Goal: Information Seeking & Learning: Learn about a topic

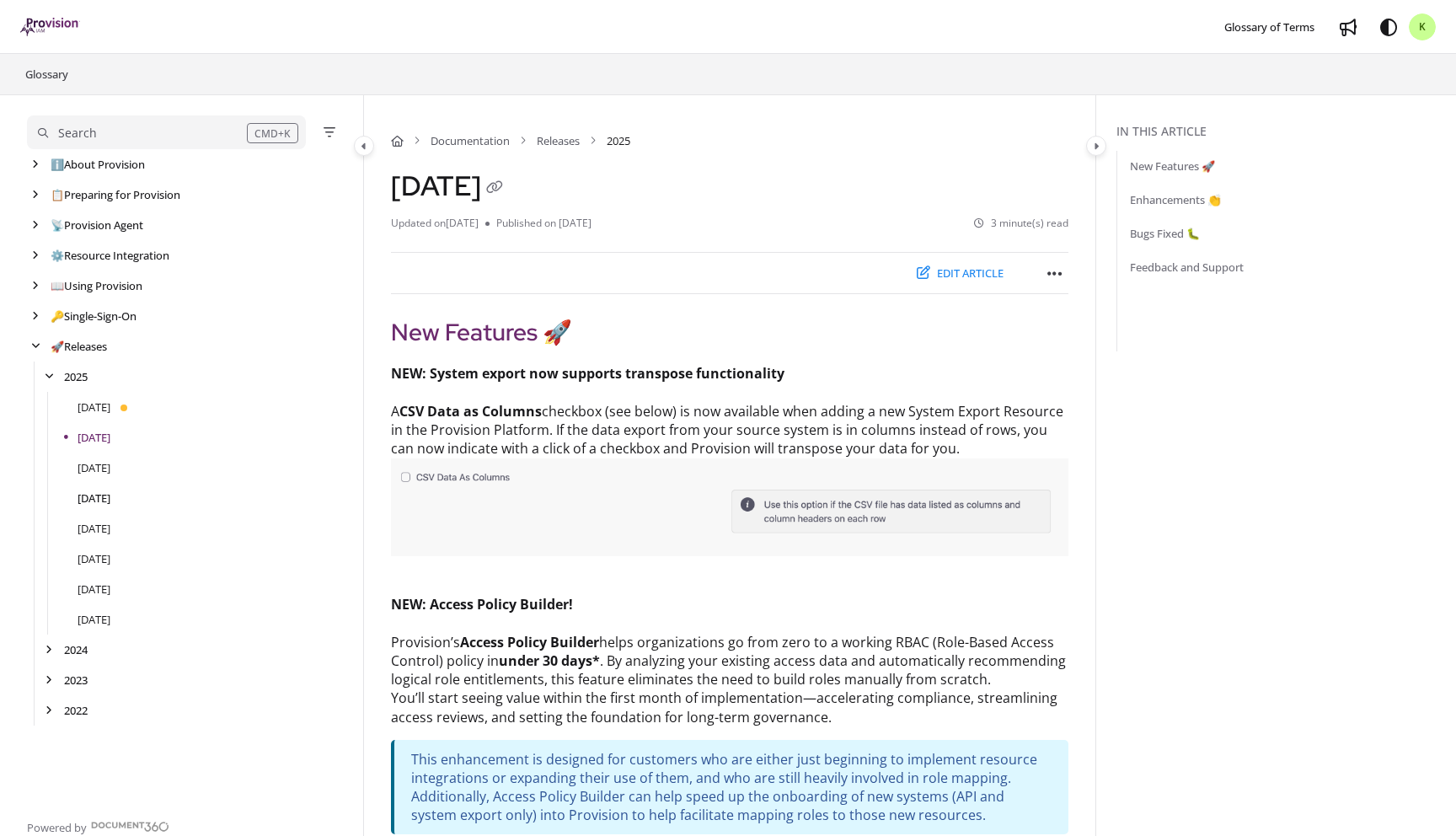
click at [111, 494] on link "[DATE]" at bounding box center [94, 498] width 33 height 17
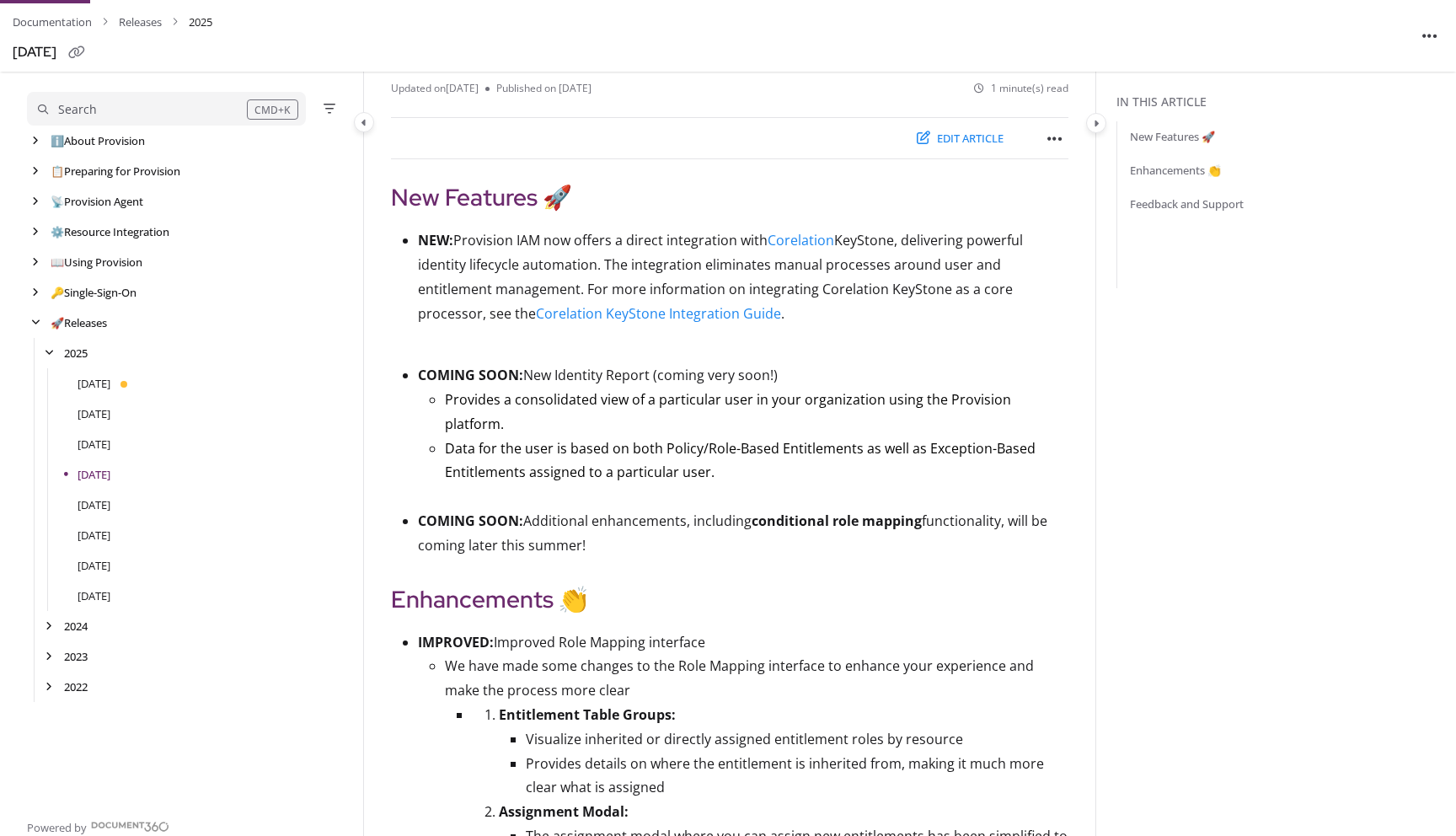
scroll to position [143, 0]
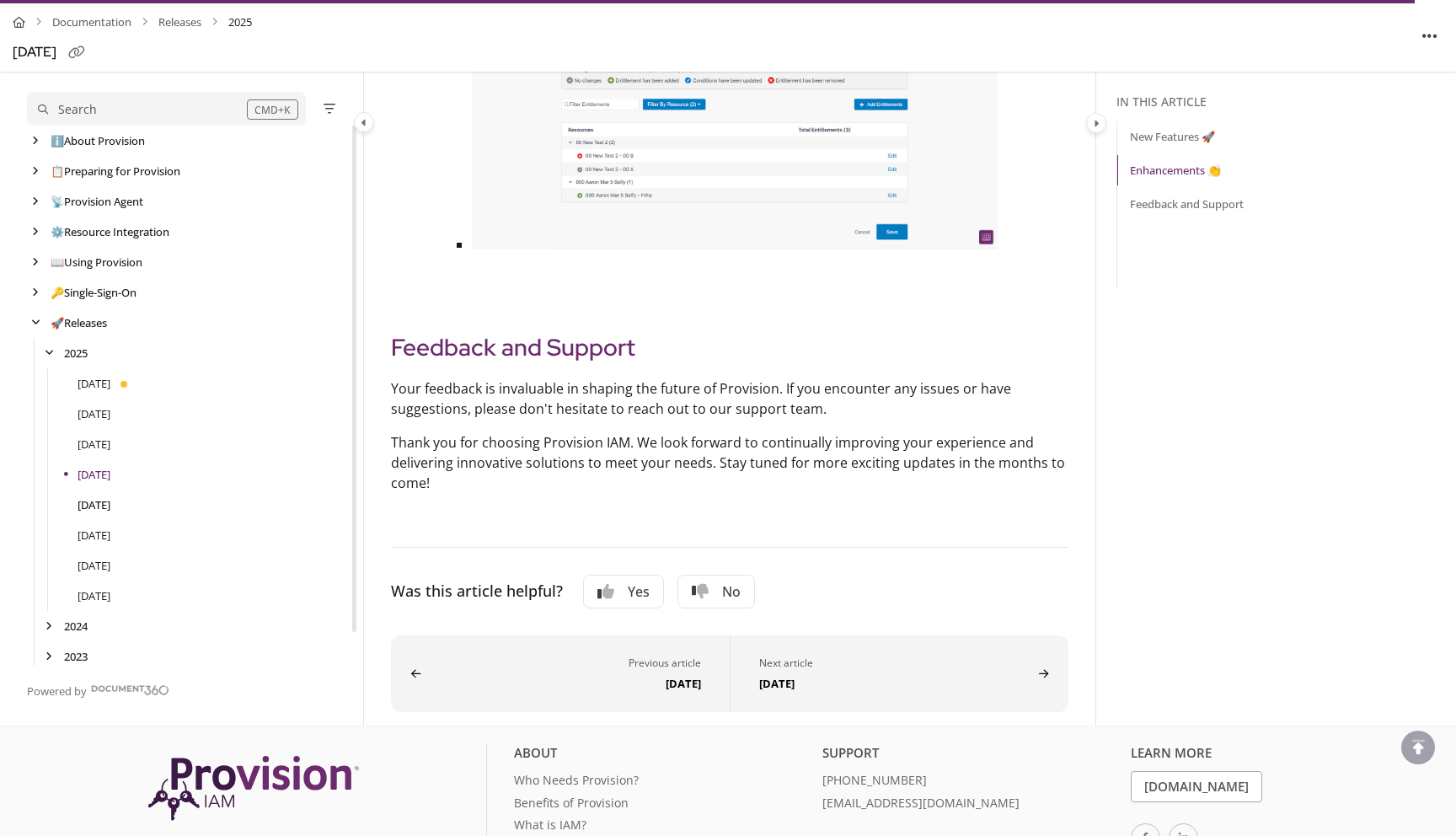
click at [111, 503] on link "[DATE]" at bounding box center [94, 505] width 33 height 17
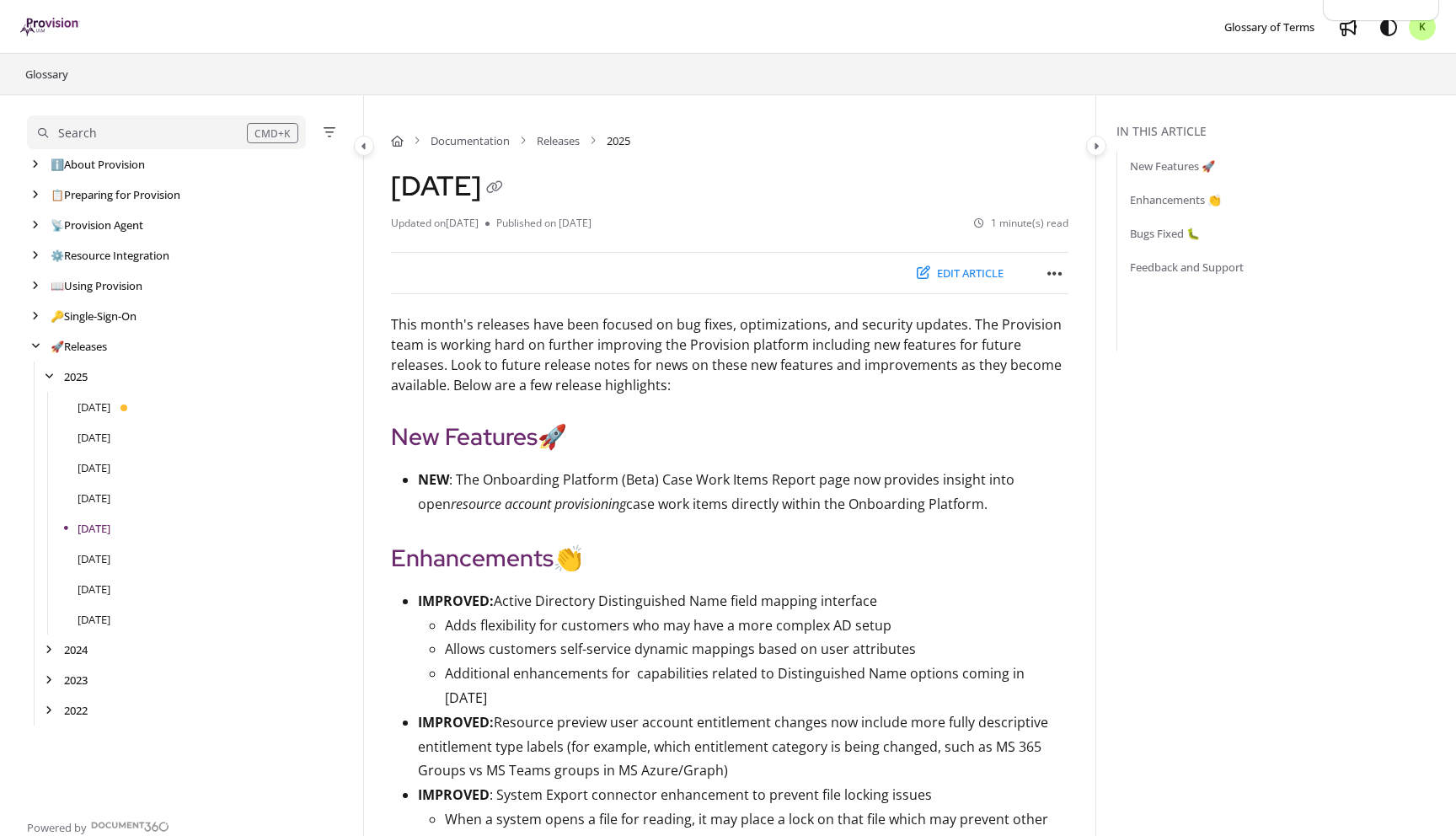
click at [95, 426] on div "[DATE]" at bounding box center [188, 438] width 323 height 31
click at [93, 437] on link "[DATE]" at bounding box center [94, 438] width 33 height 17
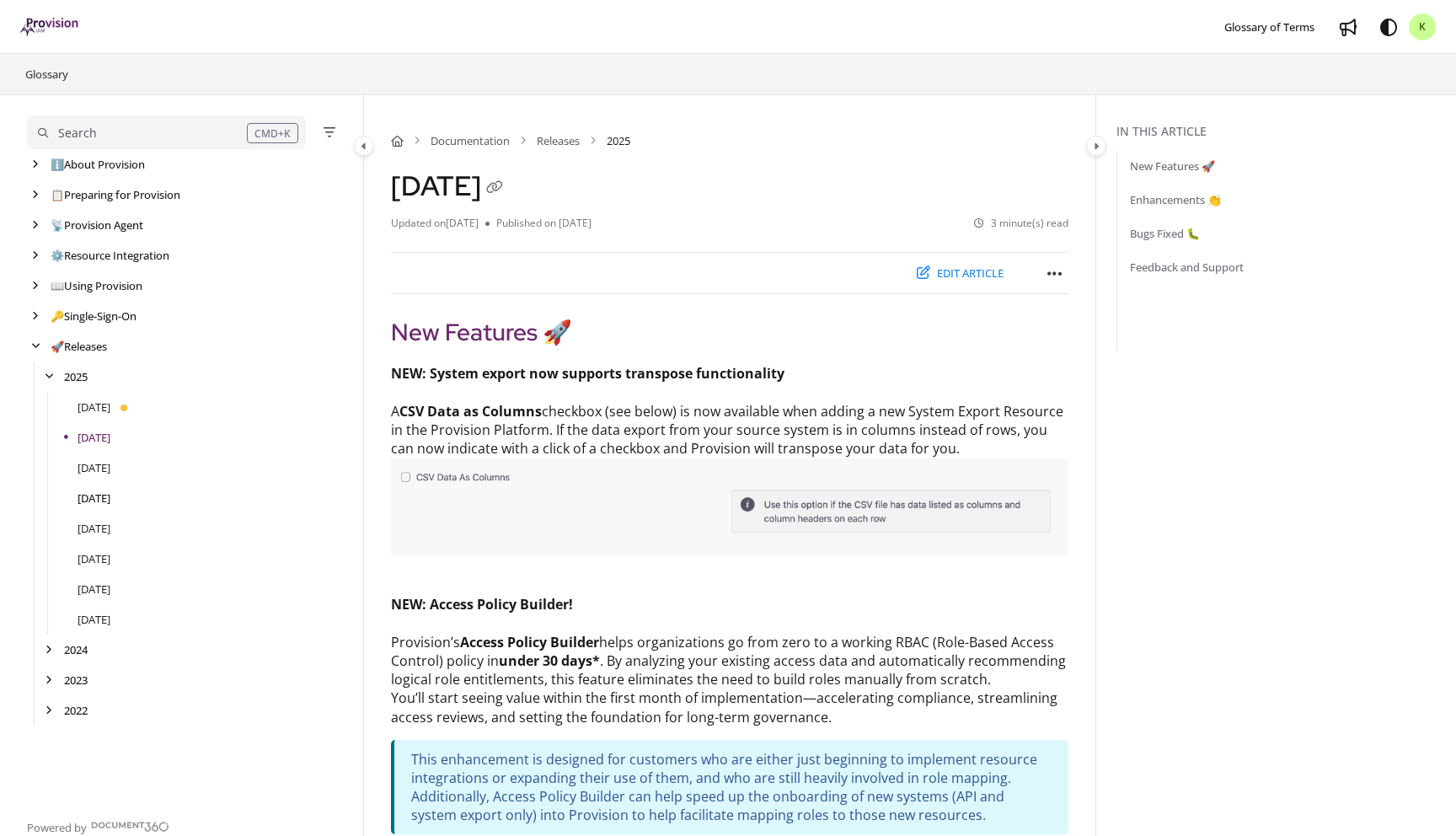
click at [95, 496] on link "[DATE]" at bounding box center [94, 498] width 33 height 17
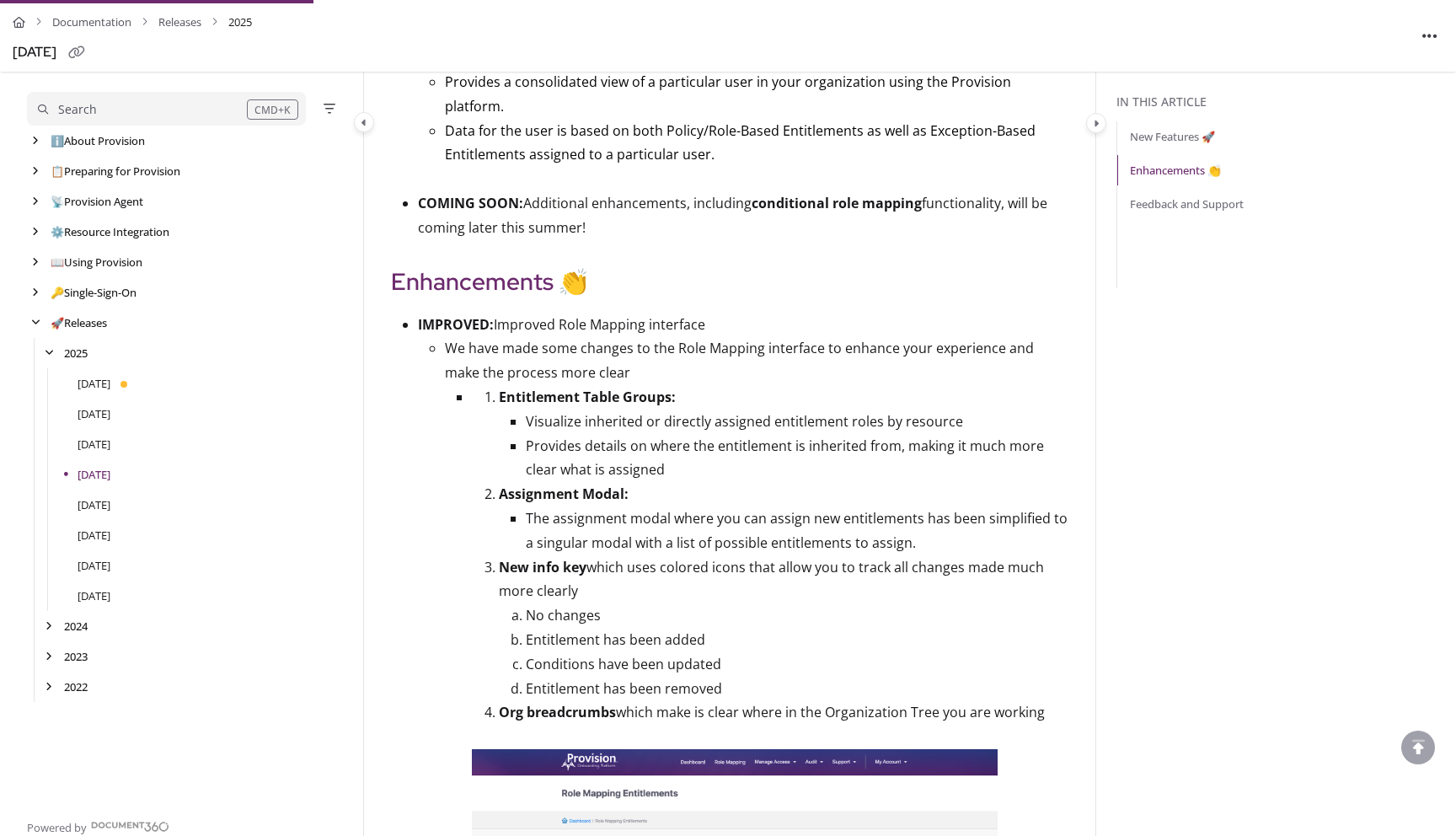
scroll to position [452, 0]
click at [562, 559] on strong "New info key" at bounding box center [542, 568] width 88 height 18
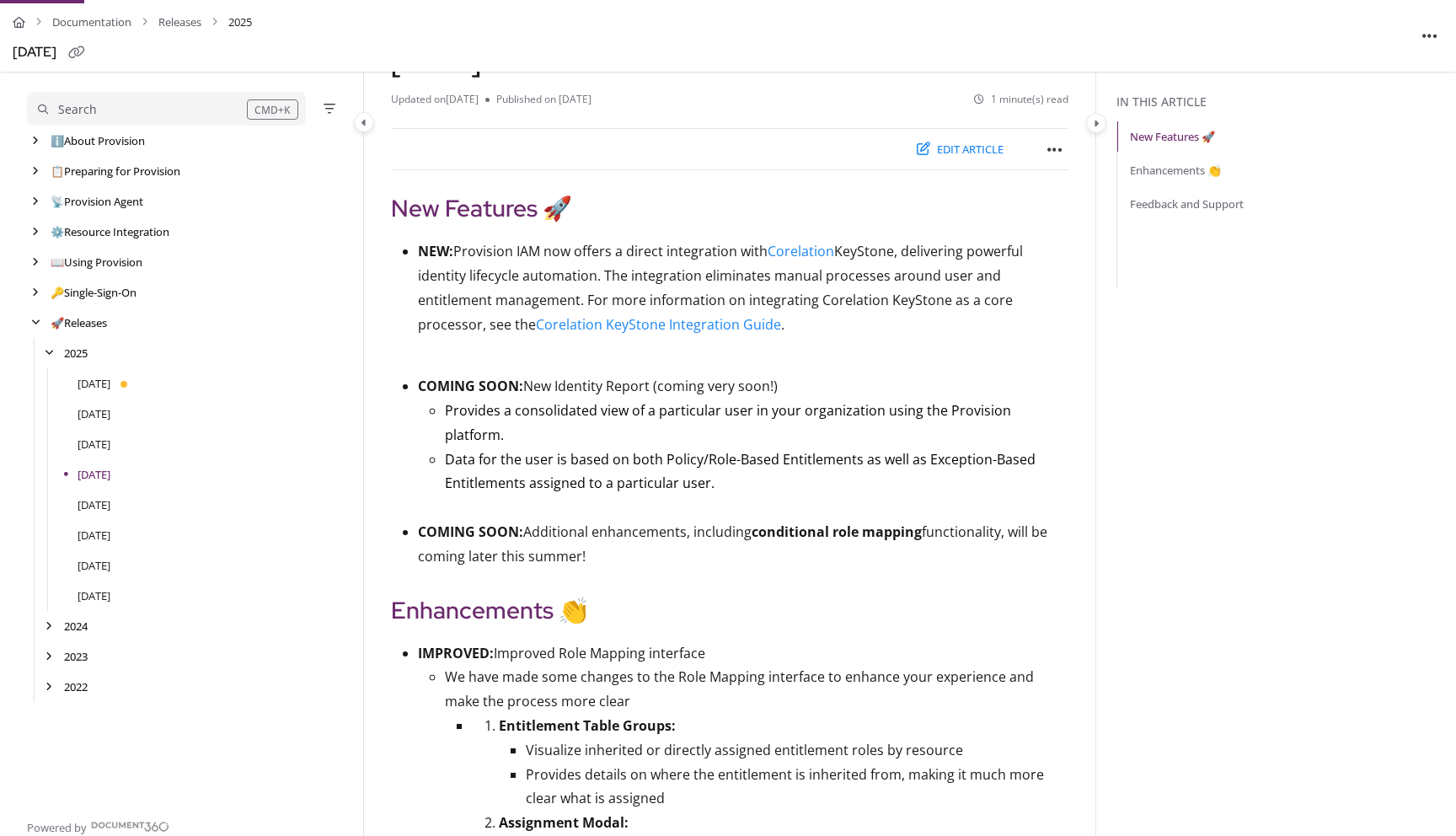
scroll to position [119, 0]
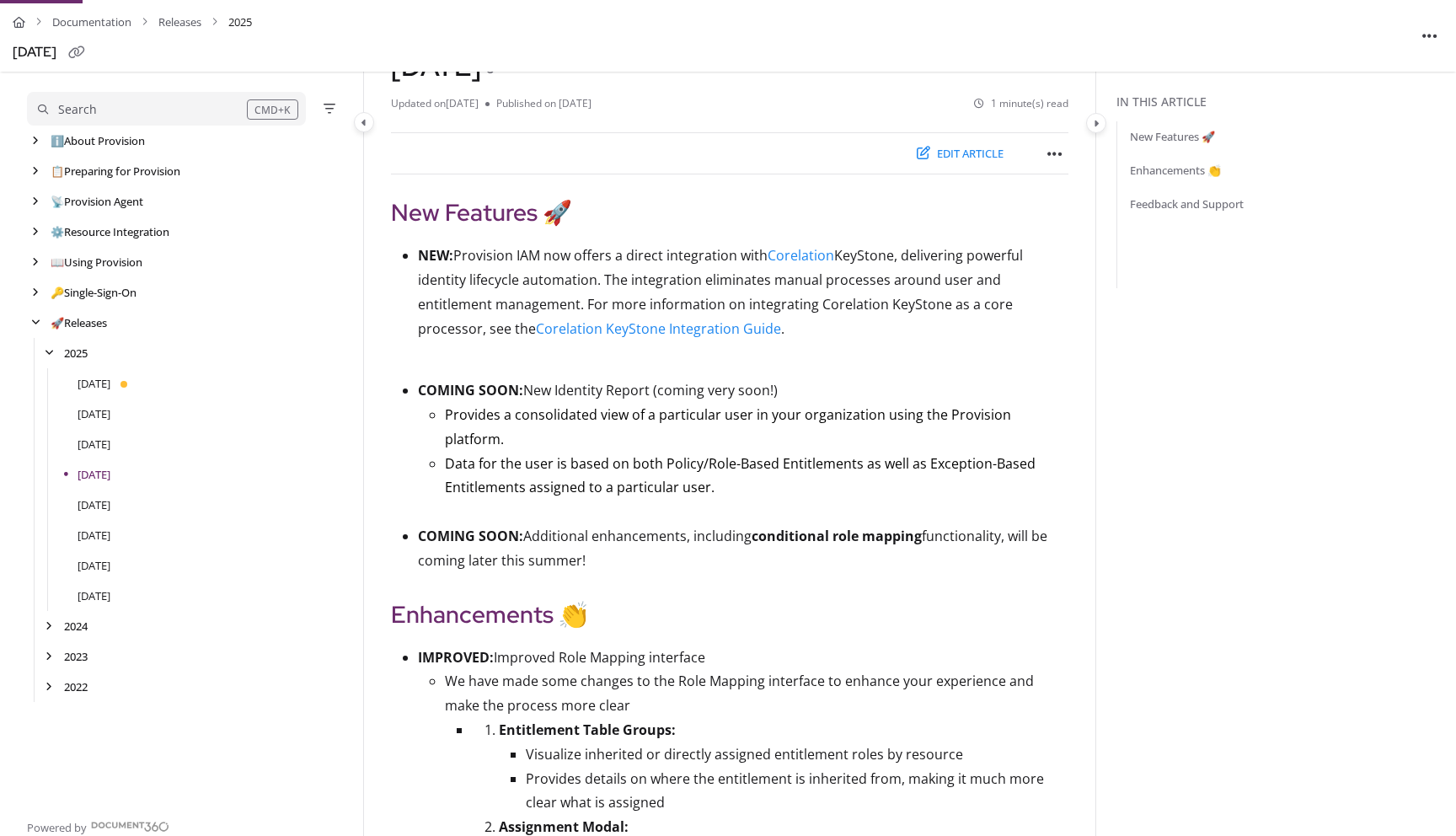
click at [133, 446] on div "[DATE]" at bounding box center [188, 444] width 323 height 31
click at [111, 448] on link "[DATE]" at bounding box center [94, 444] width 33 height 17
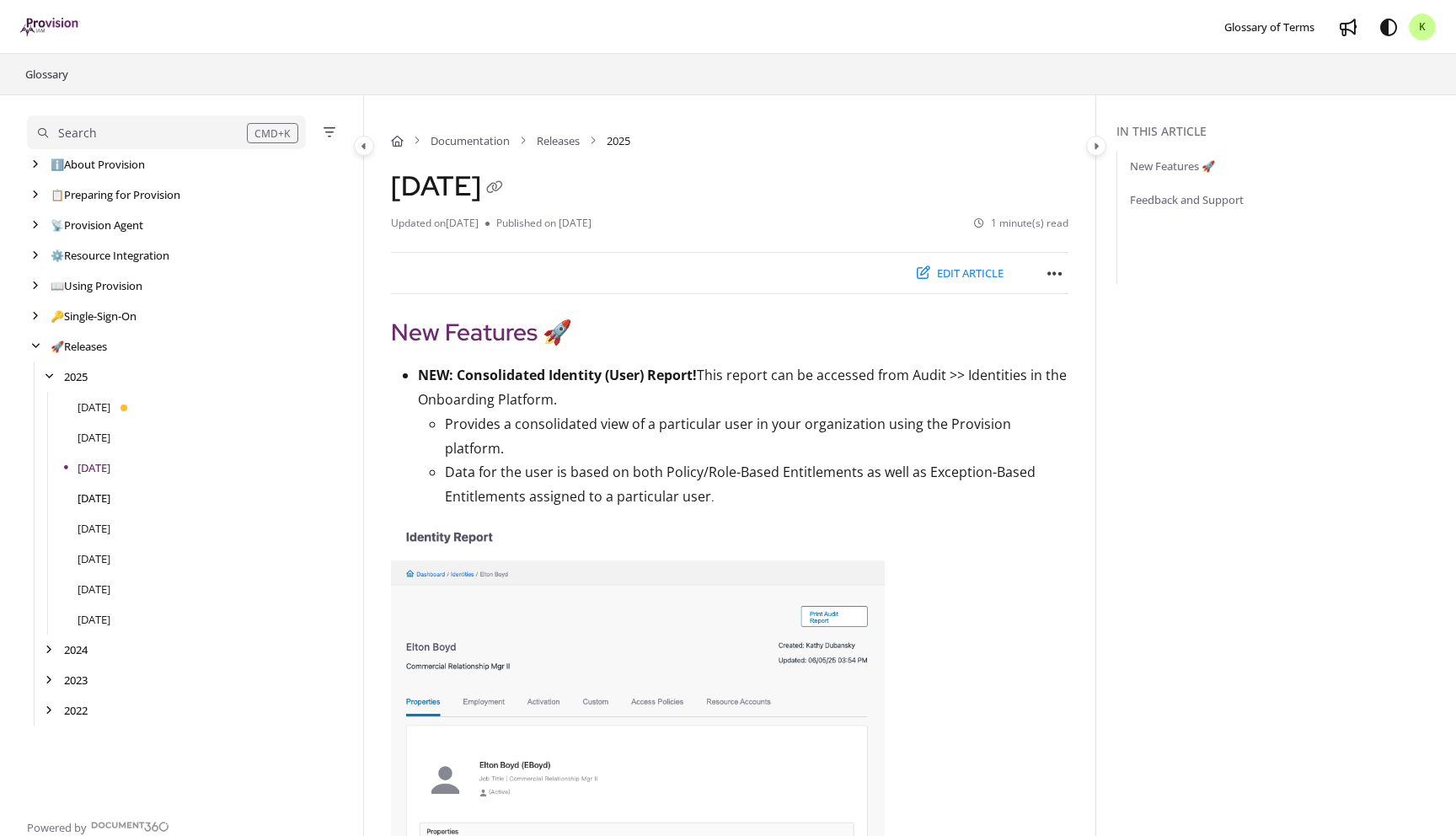
click at [96, 494] on link "[DATE]" at bounding box center [94, 498] width 33 height 17
